Goal: Transaction & Acquisition: Obtain resource

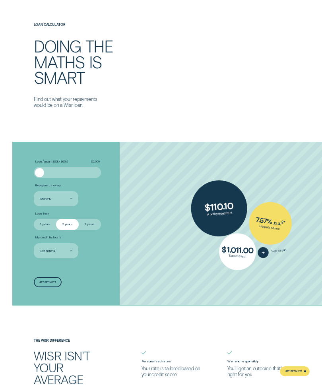
scroll to position [905, 0]
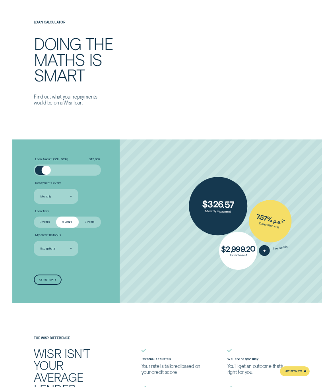
click at [56, 166] on div at bounding box center [67, 170] width 56 height 9
click at [57, 167] on div at bounding box center [67, 170] width 56 height 9
click at [60, 166] on div at bounding box center [67, 170] width 56 height 9
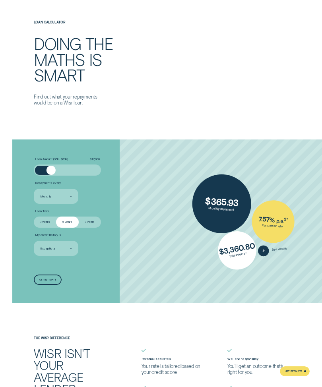
click at [59, 166] on div at bounding box center [67, 170] width 56 height 9
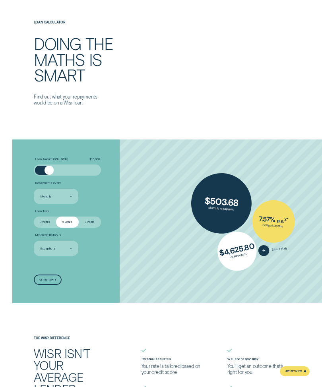
click at [62, 166] on div at bounding box center [67, 170] width 56 height 9
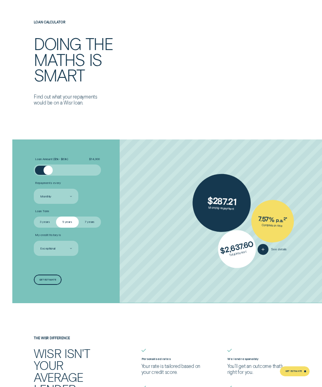
click at [53, 170] on div at bounding box center [48, 170] width 9 height 9
click at [54, 167] on div at bounding box center [53, 170] width 9 height 9
click at [55, 168] on div at bounding box center [67, 170] width 56 height 9
click at [58, 166] on div at bounding box center [67, 170] width 56 height 9
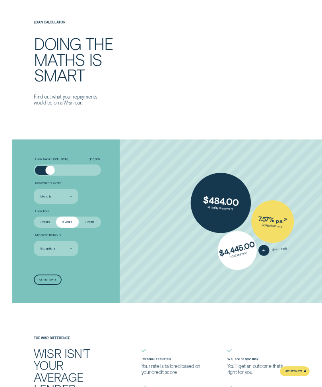
click at [62, 166] on div at bounding box center [67, 170] width 56 height 9
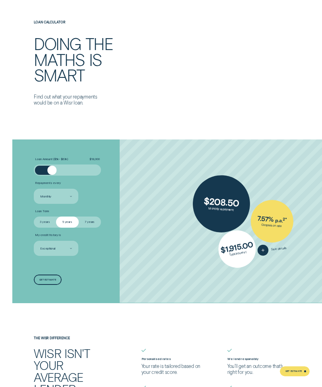
click at [48, 168] on div at bounding box center [51, 170] width 9 height 9
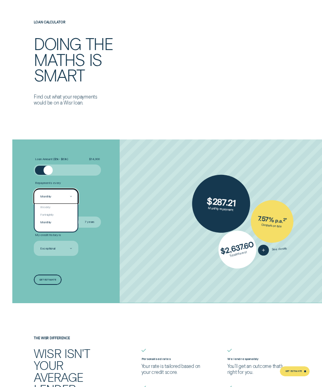
click at [49, 222] on div "Monthly" at bounding box center [56, 222] width 43 height 8
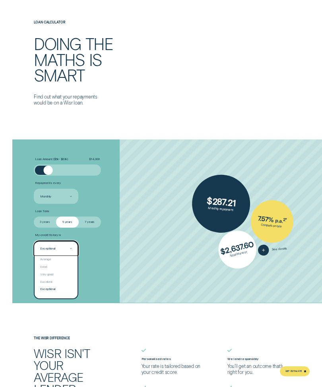
click at [54, 279] on div "Excellent" at bounding box center [56, 282] width 43 height 8
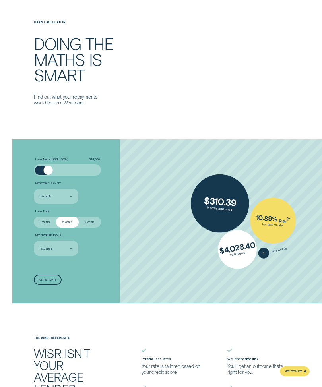
click at [54, 279] on div "Get estimate" at bounding box center [47, 280] width 17 height 2
